Goal: Task Accomplishment & Management: Complete application form

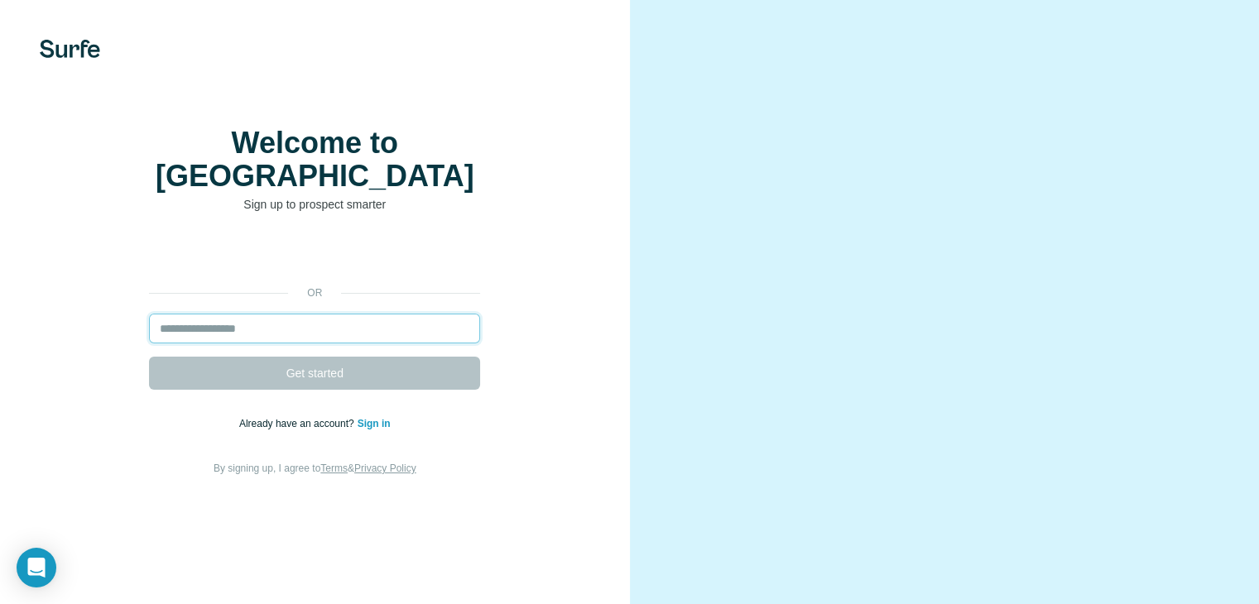
click at [261, 344] on input "email" at bounding box center [314, 329] width 331 height 30
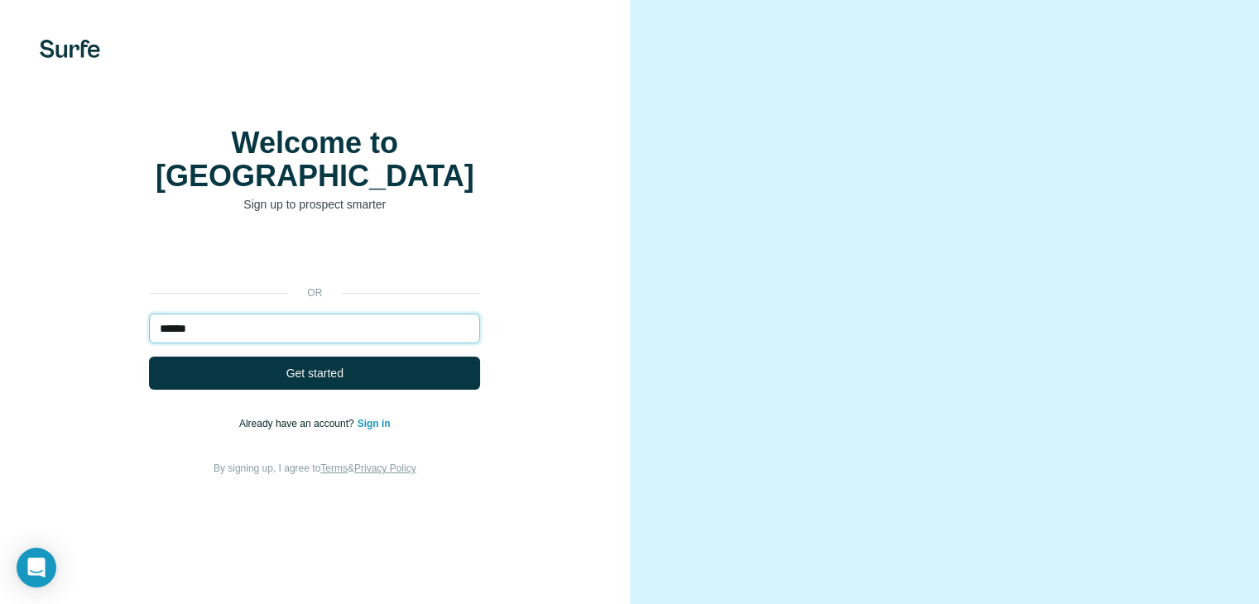
type input "******"
click at [377, 436] on div "or ****** Get started Already have an account? Sign in By signing up, I agree t…" at bounding box center [315, 358] width 564 height 238
click at [375, 430] on link "Sign in" at bounding box center [374, 424] width 33 height 12
